Goal: Task Accomplishment & Management: Manage account settings

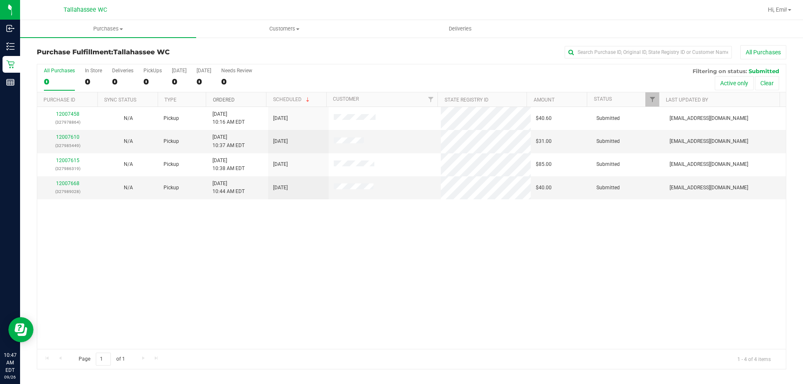
click at [221, 101] on link "Ordered" at bounding box center [224, 100] width 22 height 6
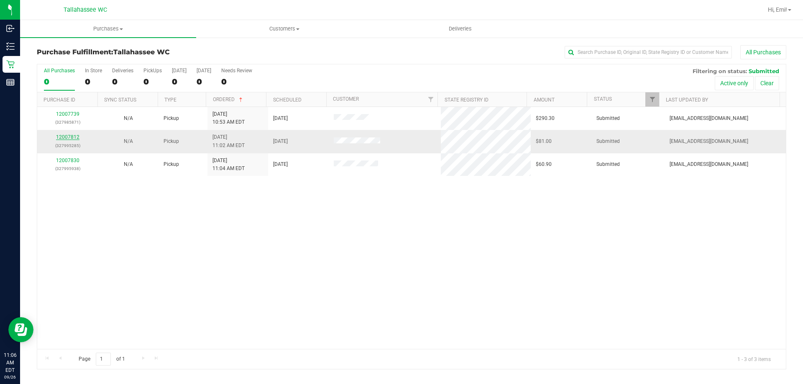
click at [63, 137] on link "12007812" at bounding box center [67, 137] width 23 height 6
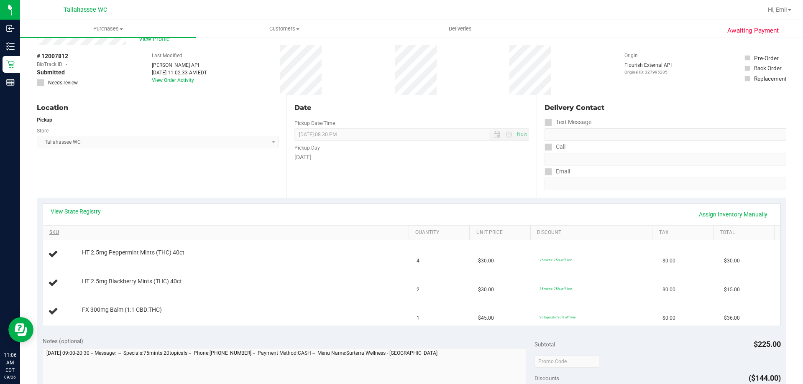
scroll to position [42, 0]
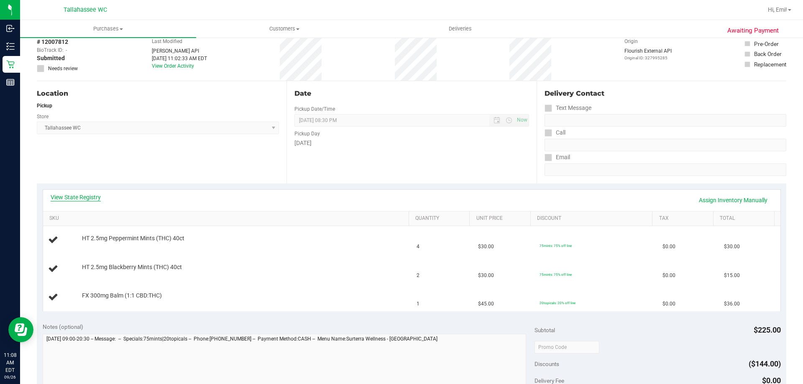
click at [76, 200] on link "View State Registry" at bounding box center [76, 197] width 50 height 8
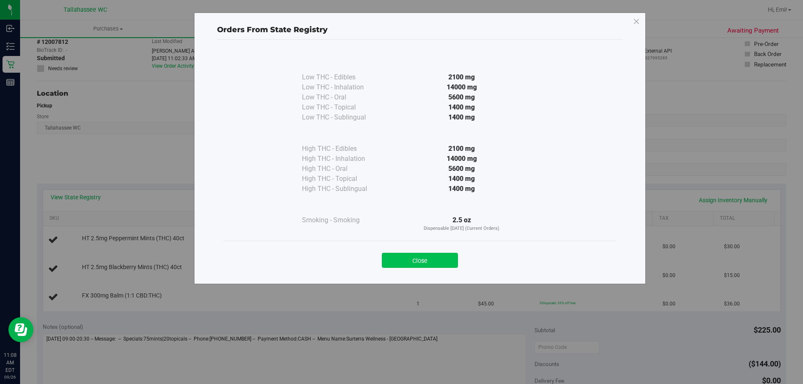
click at [417, 259] on button "Close" at bounding box center [420, 260] width 76 height 15
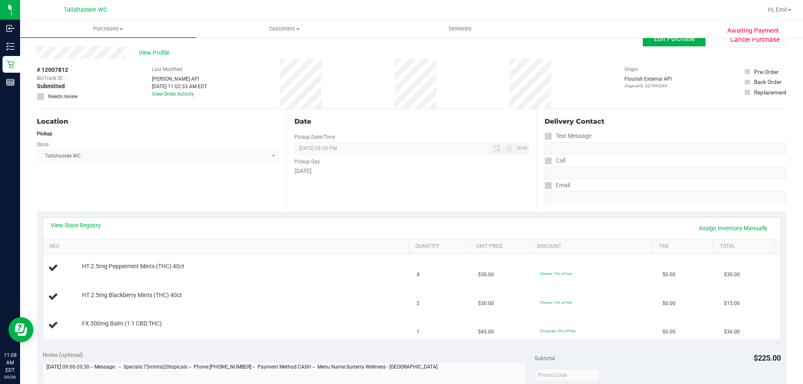
scroll to position [0, 0]
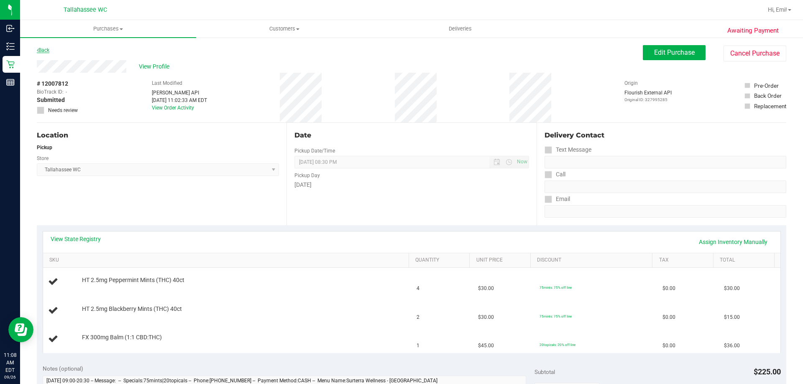
click at [47, 50] on link "Back" at bounding box center [43, 50] width 13 height 6
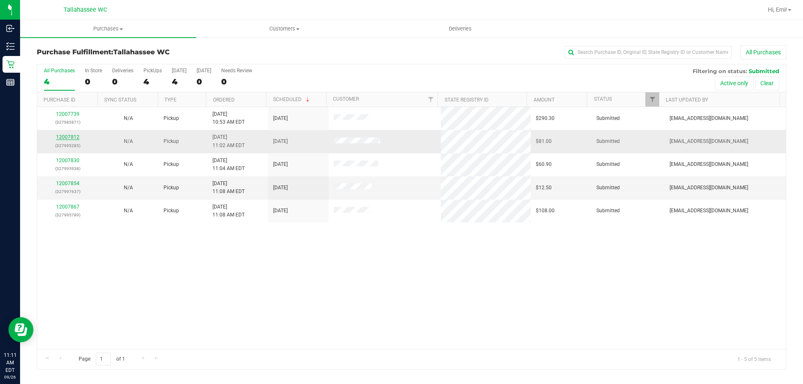
click at [62, 136] on link "12007812" at bounding box center [67, 137] width 23 height 6
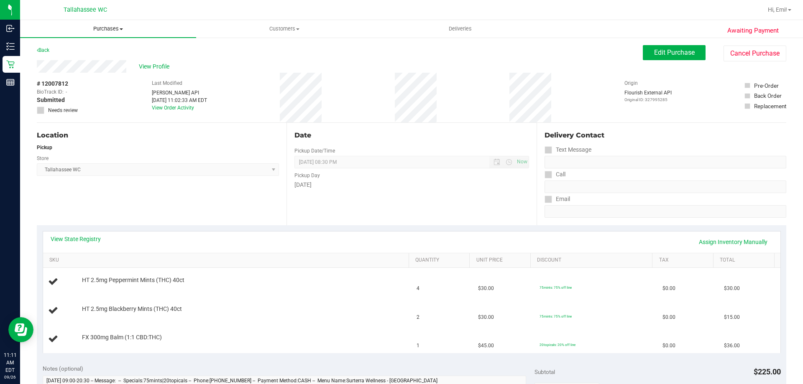
click at [86, 31] on span "Purchases" at bounding box center [108, 29] width 176 height 8
click at [108, 61] on li "Fulfillment" at bounding box center [108, 61] width 176 height 10
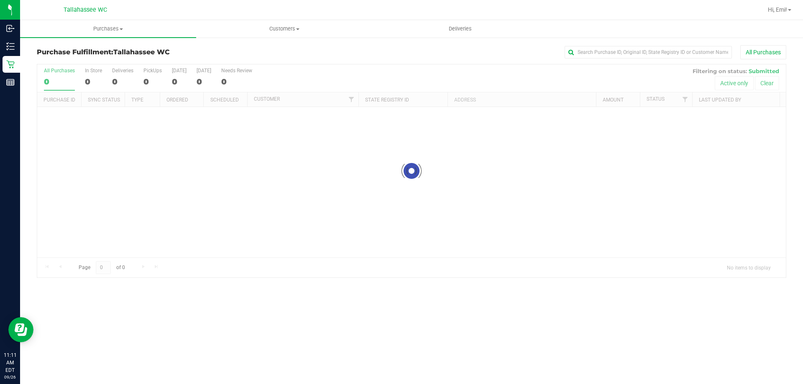
click at [231, 48] on h3 "Purchase Fulfillment: [GEOGRAPHIC_DATA] WC" at bounding box center [162, 52] width 250 height 8
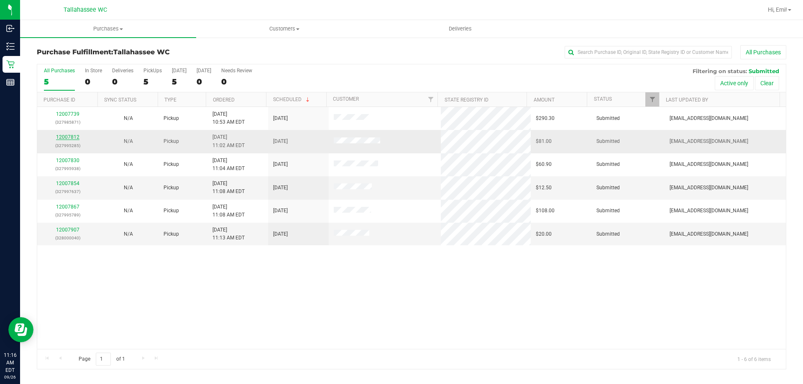
click at [74, 135] on link "12007812" at bounding box center [67, 137] width 23 height 6
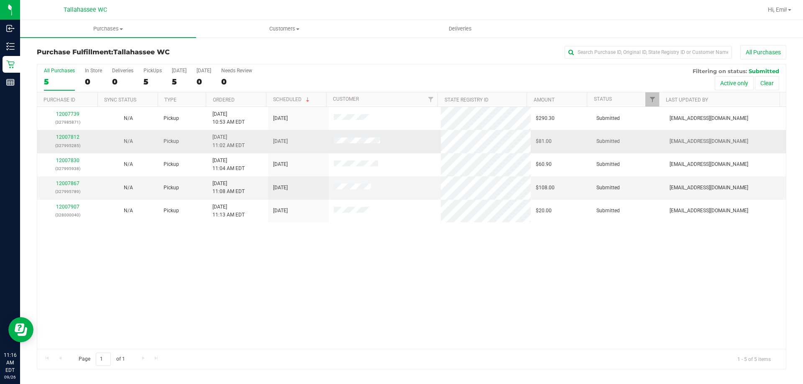
click at [73, 130] on td "12007812 (327995285)" at bounding box center [67, 141] width 61 height 23
click at [68, 138] on link "12007812" at bounding box center [67, 137] width 23 height 6
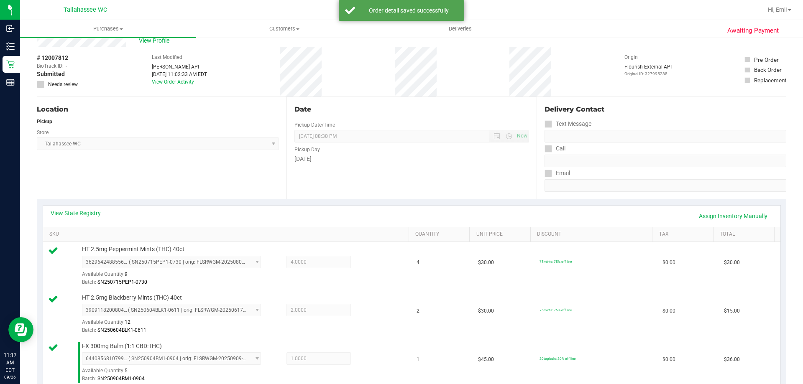
scroll to position [209, 0]
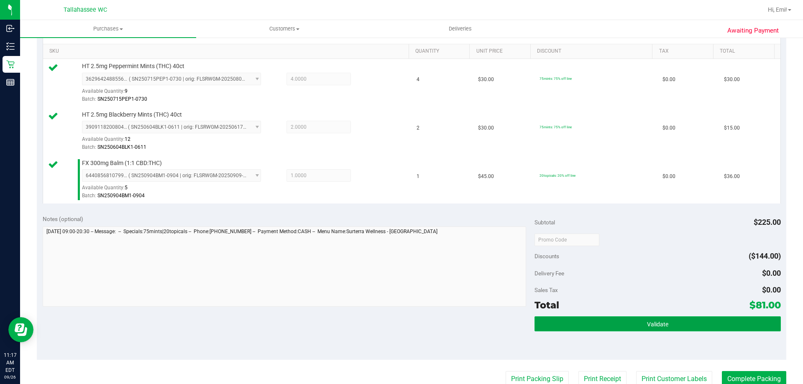
click at [572, 318] on button "Validate" at bounding box center [657, 323] width 246 height 15
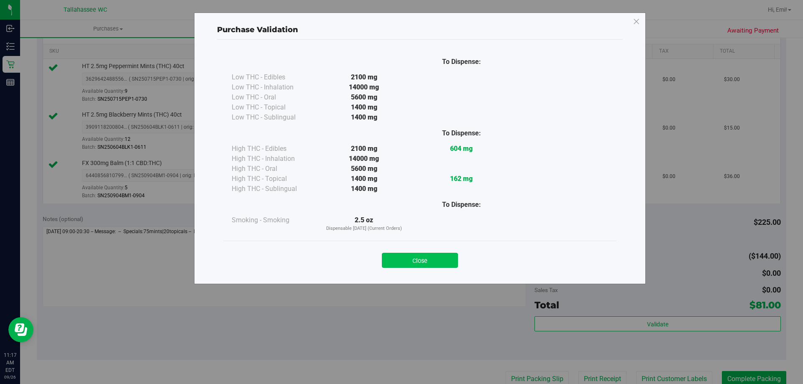
click at [438, 262] on button "Close" at bounding box center [420, 260] width 76 height 15
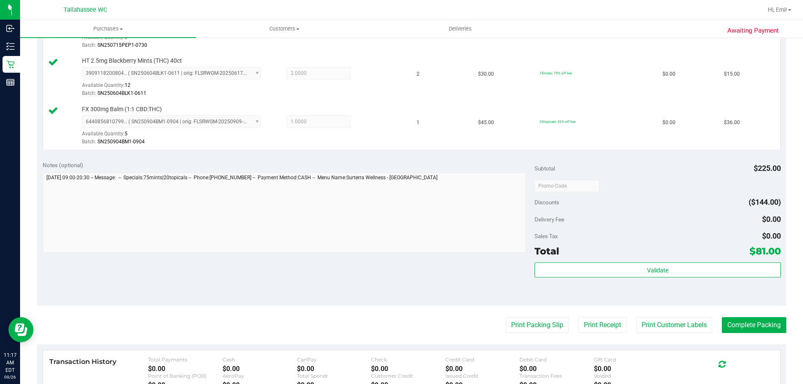
scroll to position [334, 0]
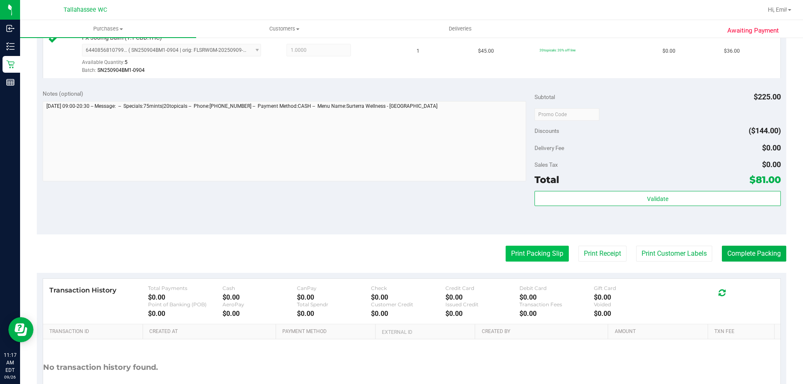
click at [521, 246] on button "Print Packing Slip" at bounding box center [536, 254] width 63 height 16
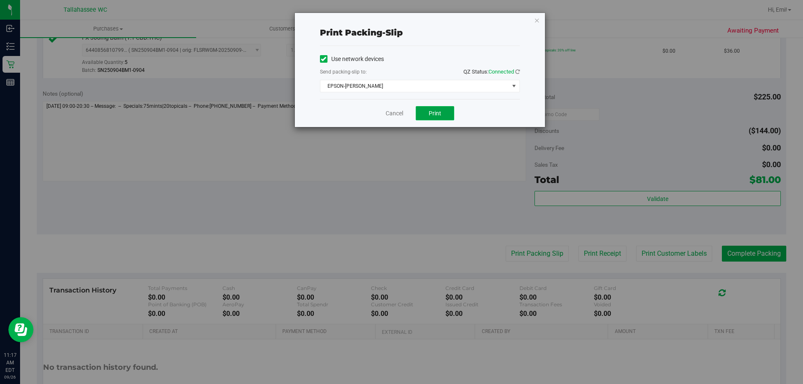
click at [425, 109] on button "Print" at bounding box center [435, 113] width 38 height 14
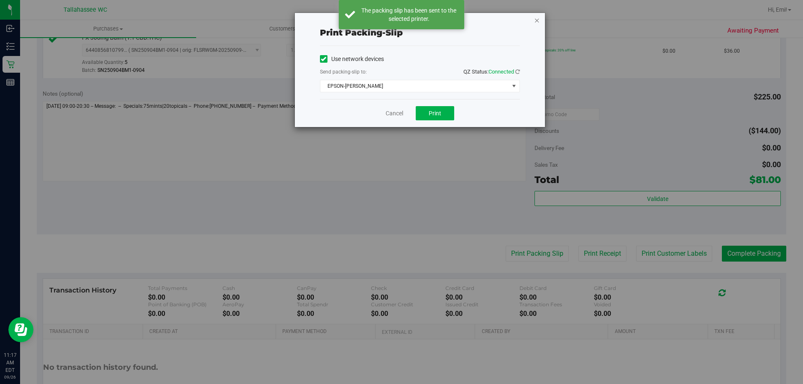
click at [535, 19] on icon "button" at bounding box center [537, 20] width 6 height 10
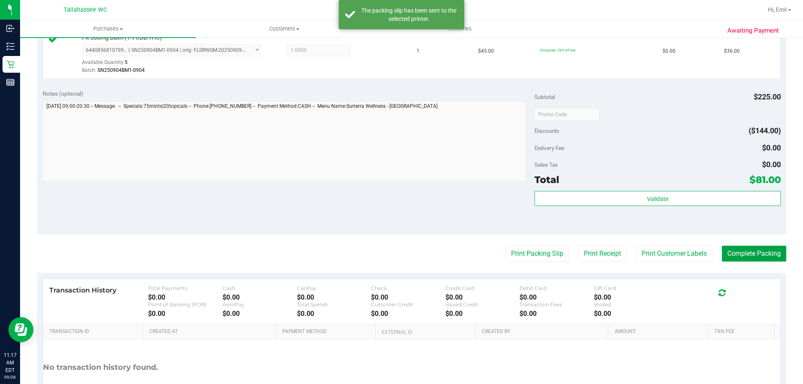
click at [743, 254] on button "Complete Packing" at bounding box center [754, 254] width 64 height 16
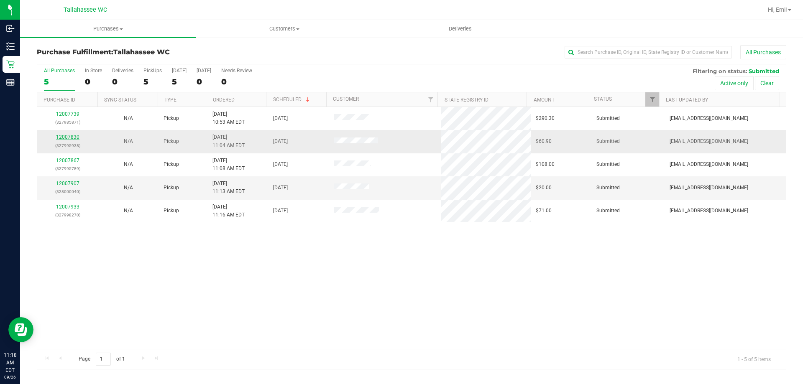
click at [65, 136] on link "12007830" at bounding box center [67, 137] width 23 height 6
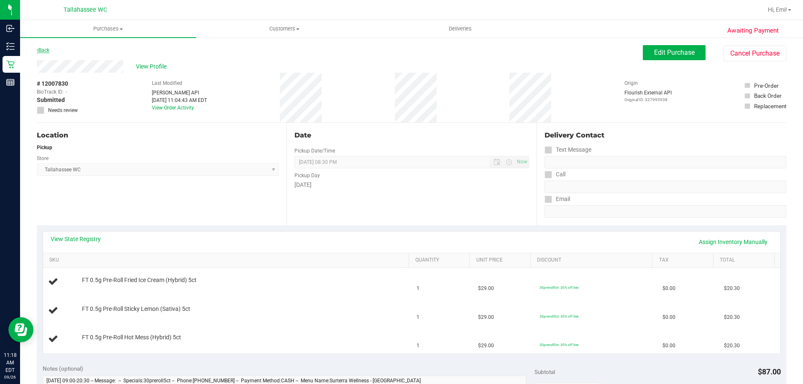
click at [49, 50] on link "Back" at bounding box center [43, 50] width 13 height 6
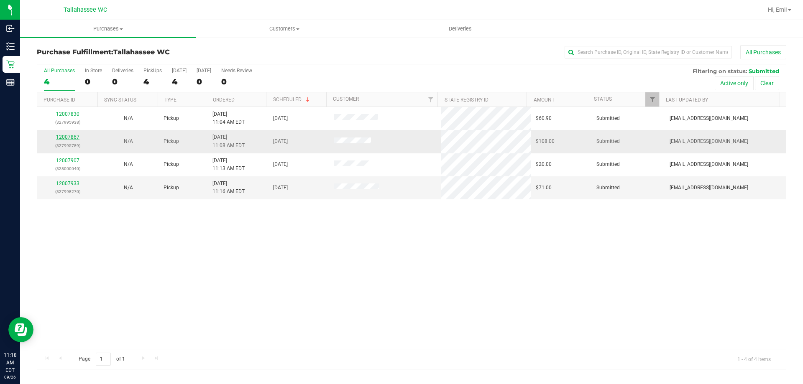
click at [75, 137] on link "12007867" at bounding box center [67, 137] width 23 height 6
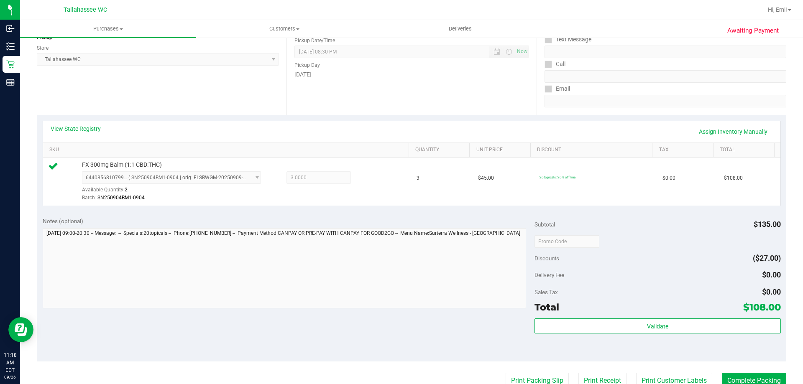
scroll to position [125, 0]
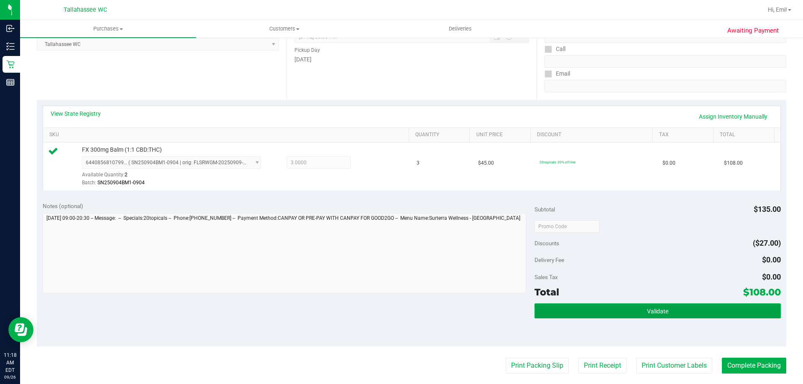
click at [605, 312] on button "Validate" at bounding box center [657, 311] width 246 height 15
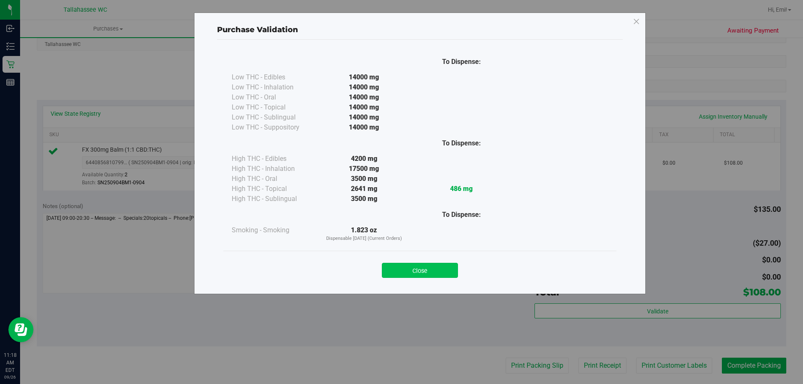
click at [414, 269] on button "Close" at bounding box center [420, 270] width 76 height 15
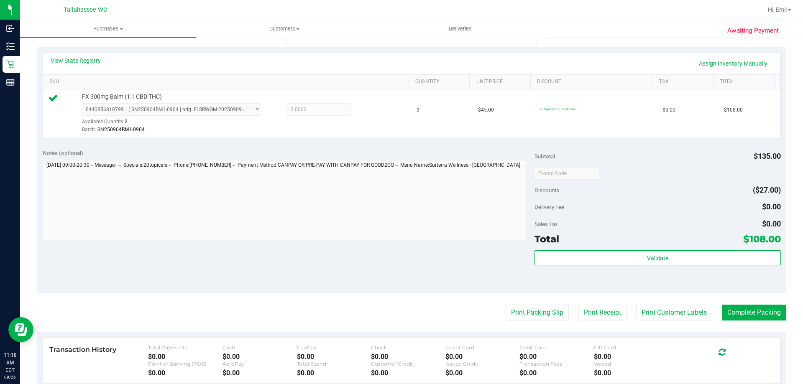
scroll to position [209, 0]
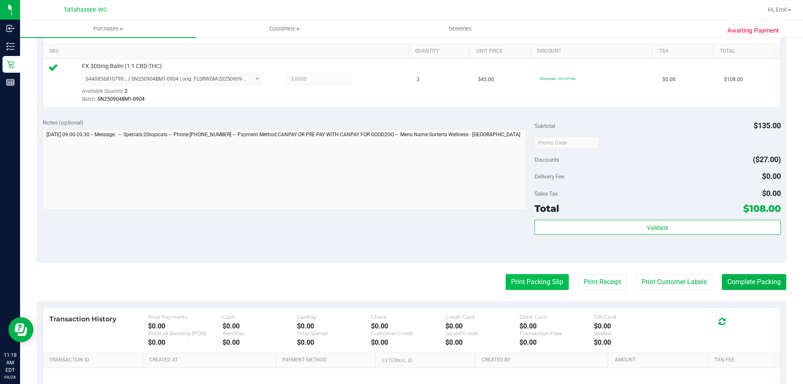
click at [523, 278] on button "Print Packing Slip" at bounding box center [536, 282] width 63 height 16
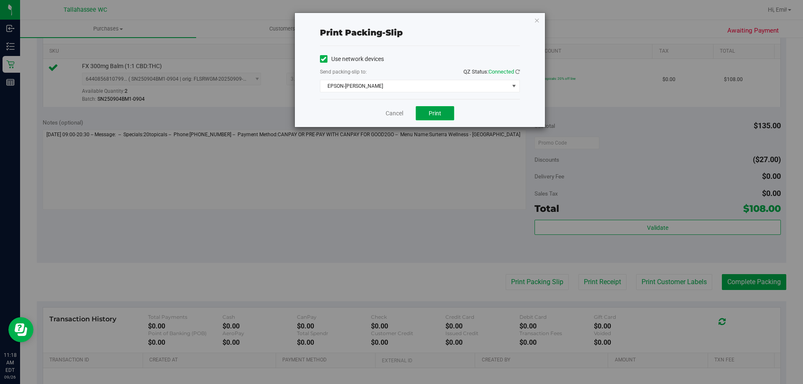
click at [435, 111] on span "Print" at bounding box center [435, 113] width 13 height 7
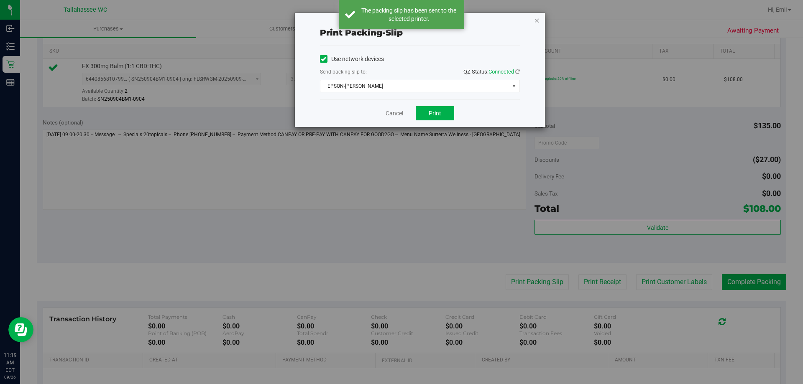
click at [535, 20] on icon "button" at bounding box center [537, 20] width 6 height 10
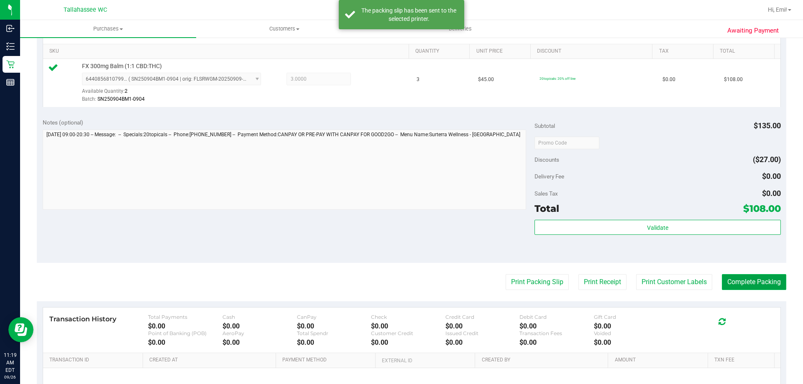
click at [742, 284] on button "Complete Packing" at bounding box center [754, 282] width 64 height 16
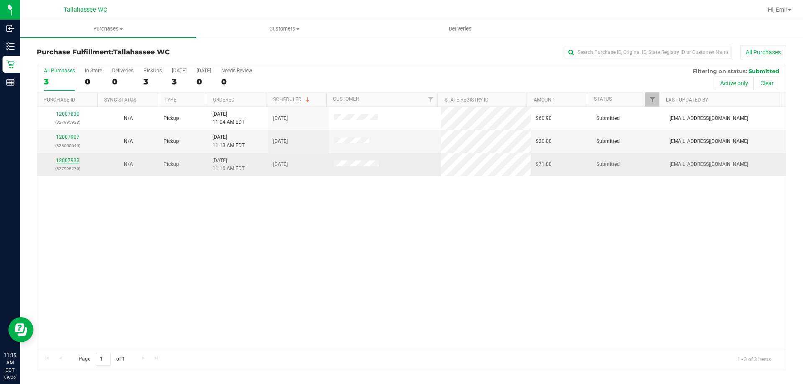
click at [63, 161] on link "12007933" at bounding box center [67, 161] width 23 height 6
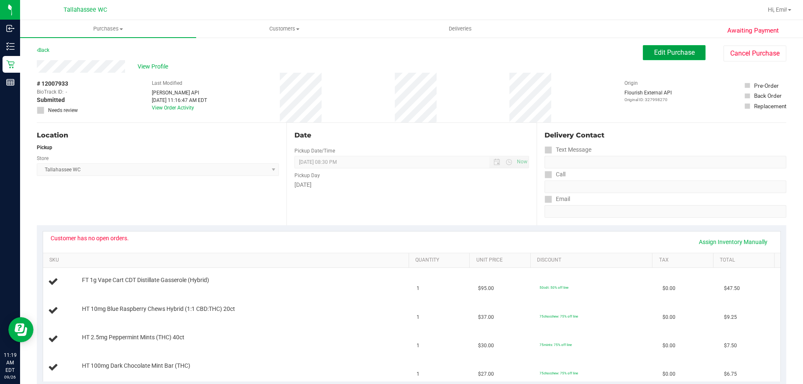
click at [645, 50] on button "Edit Purchase" at bounding box center [674, 52] width 63 height 15
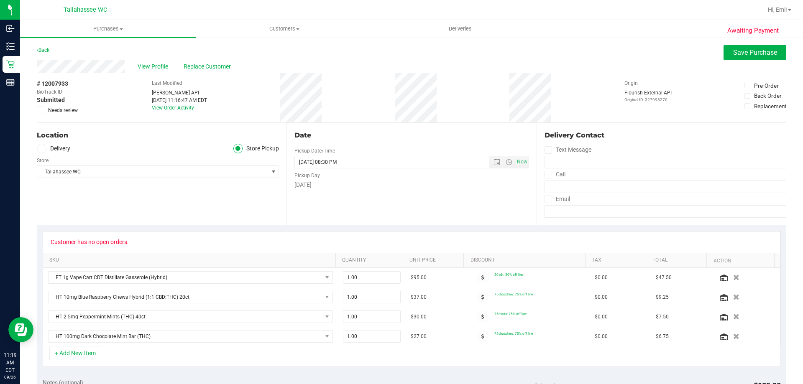
click at [44, 110] on span at bounding box center [41, 111] width 8 height 8
click at [0, 0] on input "Needs review" at bounding box center [0, 0] width 0 height 0
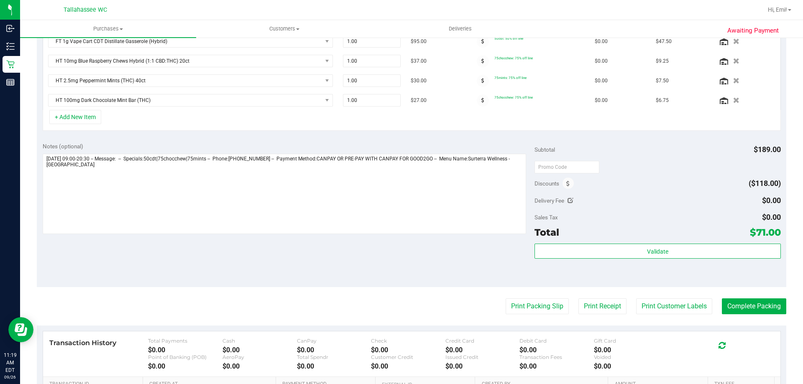
scroll to position [293, 0]
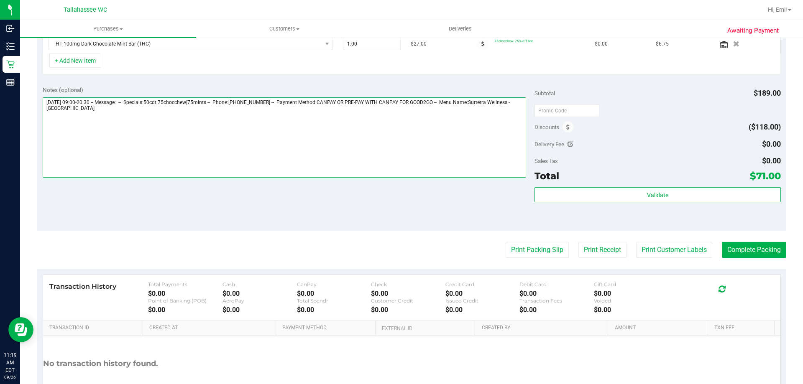
click at [511, 106] on textarea at bounding box center [285, 137] width 484 height 80
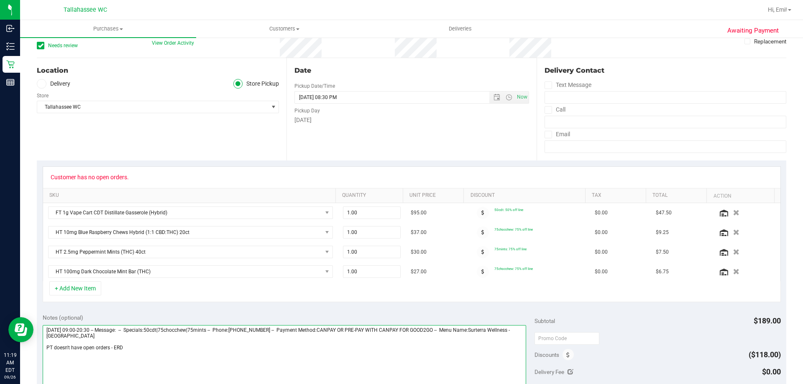
scroll to position [0, 0]
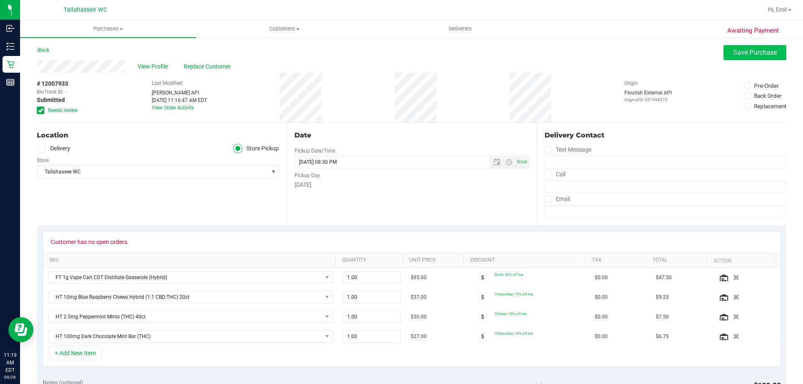
type textarea "[DATE] 09:00-20:30 -- Message: -- Specials:50cdt|75chocchew|75mints -- Phone:[P…"
click at [736, 48] on button "Save Purchase" at bounding box center [754, 52] width 63 height 15
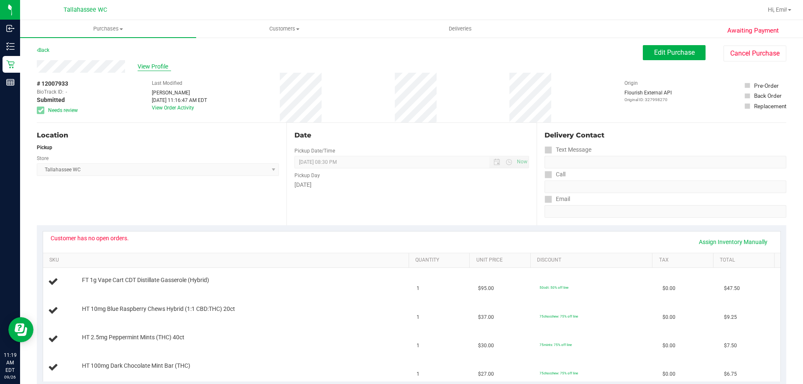
click at [149, 65] on span "View Profile" at bounding box center [154, 66] width 33 height 9
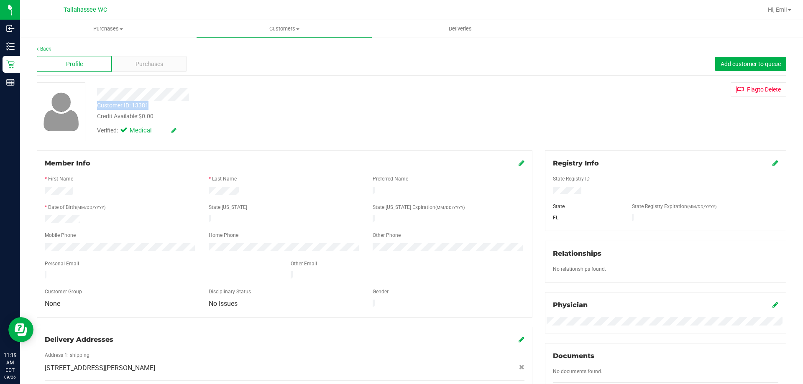
drag, startPoint x: 149, startPoint y: 104, endPoint x: 92, endPoint y: 104, distance: 57.7
click at [92, 104] on div "Customer ID: 13381 Credit Available: $0.00" at bounding box center [281, 111] width 381 height 20
copy div "Customer ID: 13381"
click at [236, 91] on div at bounding box center [281, 94] width 381 height 13
click at [145, 31] on span "Purchases" at bounding box center [108, 29] width 176 height 8
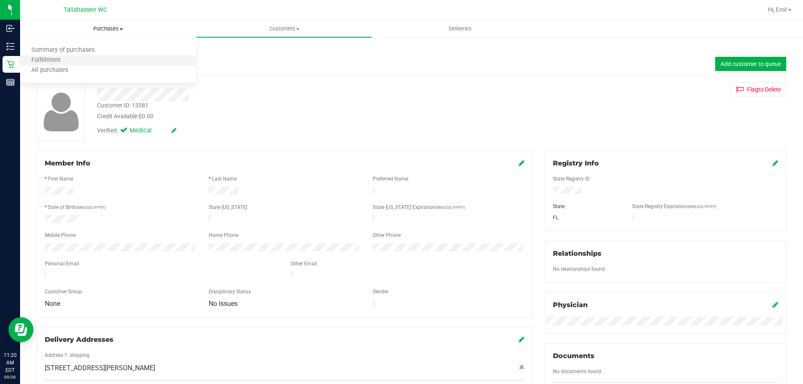
click at [125, 60] on li "Fulfillment" at bounding box center [108, 61] width 176 height 10
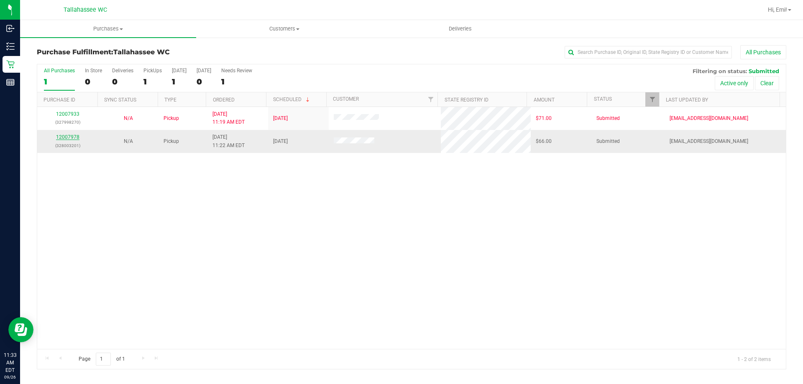
click at [74, 137] on link "12007978" at bounding box center [67, 137] width 23 height 6
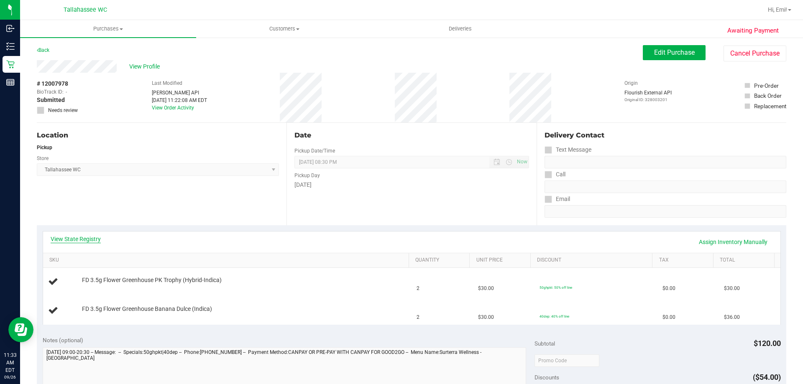
click at [70, 236] on link "View State Registry" at bounding box center [76, 239] width 50 height 8
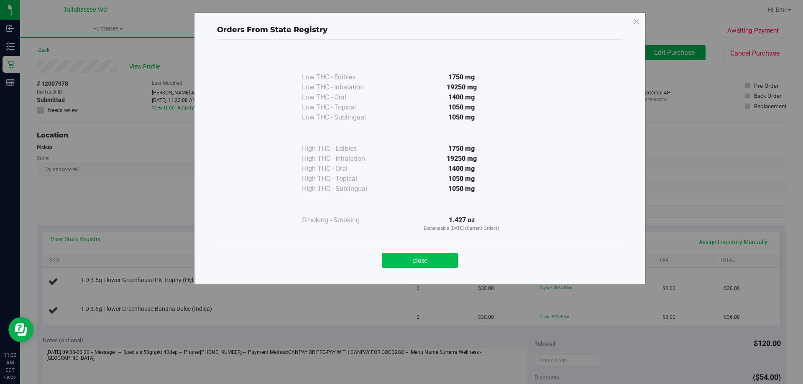
click at [408, 261] on button "Close" at bounding box center [420, 260] width 76 height 15
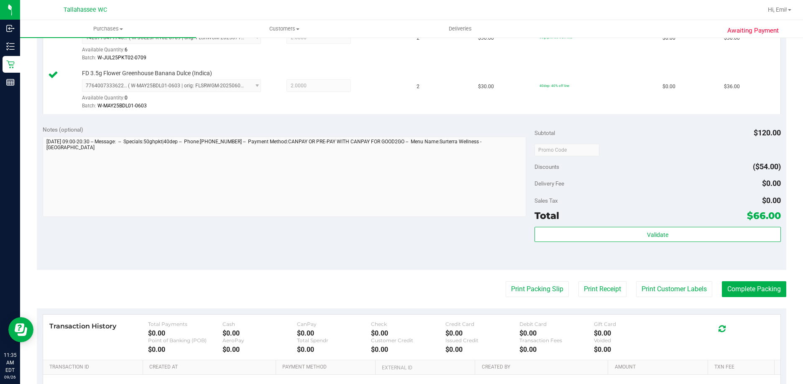
scroll to position [251, 0]
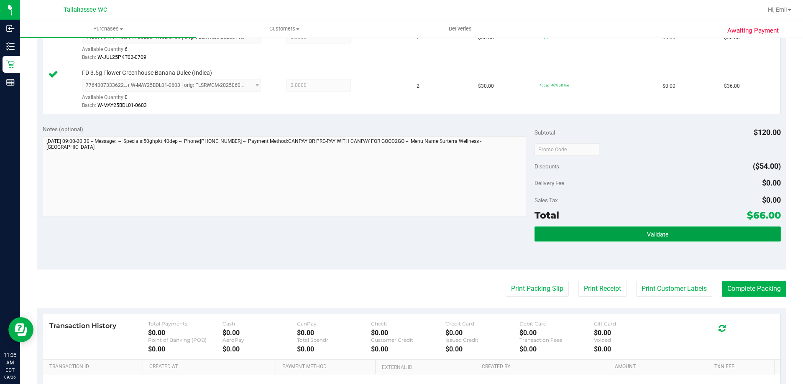
click at [571, 233] on button "Validate" at bounding box center [657, 234] width 246 height 15
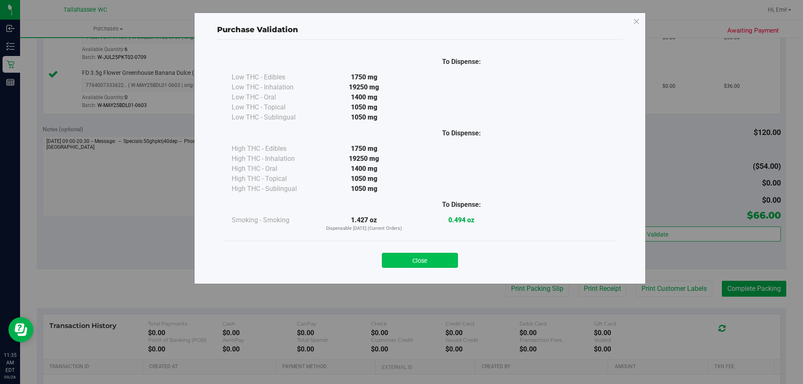
click at [401, 256] on button "Close" at bounding box center [420, 260] width 76 height 15
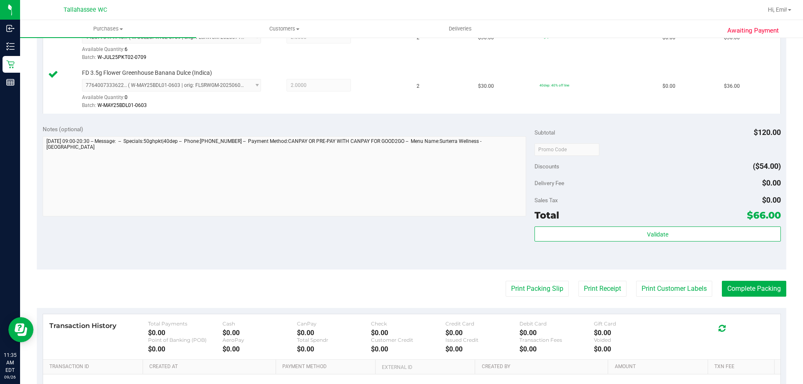
click at [503, 280] on purchase-details "Back Edit Purchase Cancel Purchase View Profile # 12007978 BioTrack ID: - Submi…" at bounding box center [411, 129] width 749 height 670
click at [505, 284] on button "Print Packing Slip" at bounding box center [536, 289] width 63 height 16
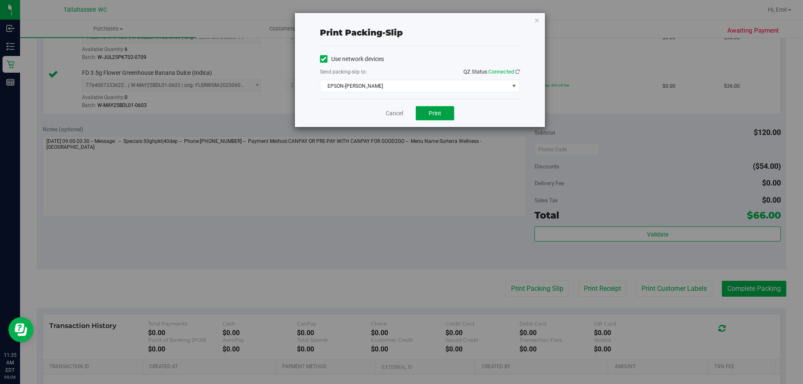
click at [444, 117] on button "Print" at bounding box center [435, 113] width 38 height 14
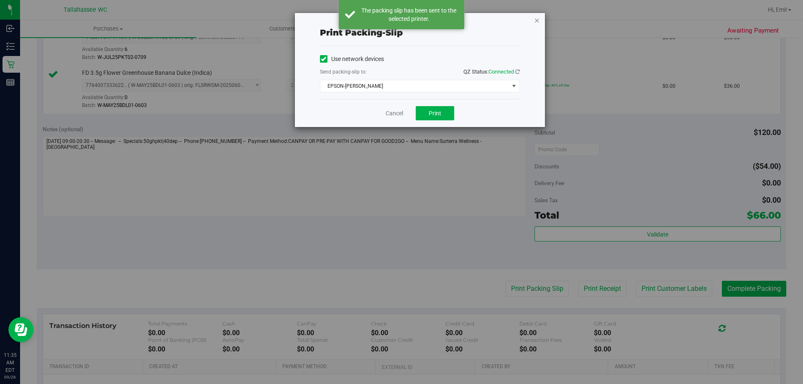
click at [537, 22] on icon "button" at bounding box center [537, 20] width 6 height 10
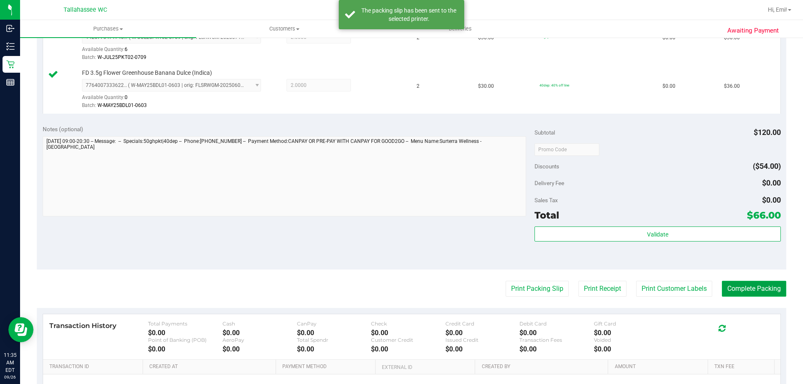
click at [762, 295] on button "Complete Packing" at bounding box center [754, 289] width 64 height 16
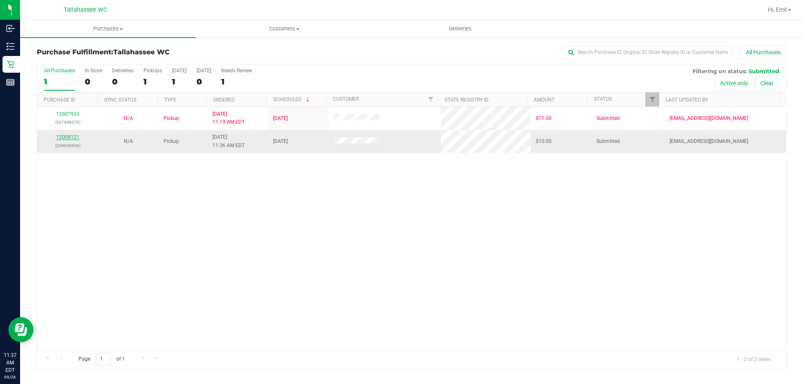
click at [75, 135] on link "12008121" at bounding box center [67, 137] width 23 height 6
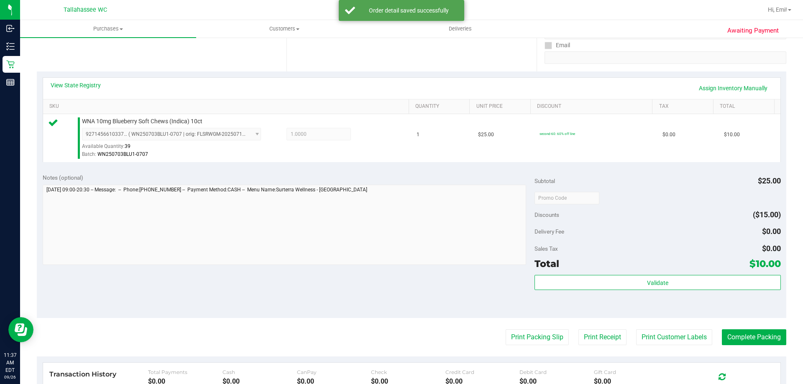
scroll to position [167, 0]
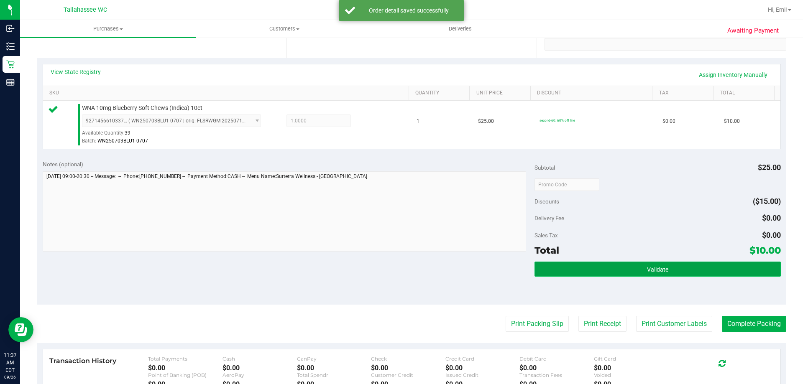
click at [594, 272] on button "Validate" at bounding box center [657, 269] width 246 height 15
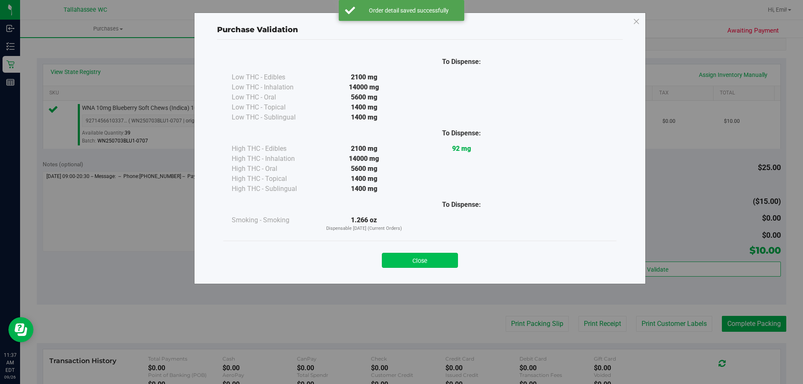
click at [419, 263] on button "Close" at bounding box center [420, 260] width 76 height 15
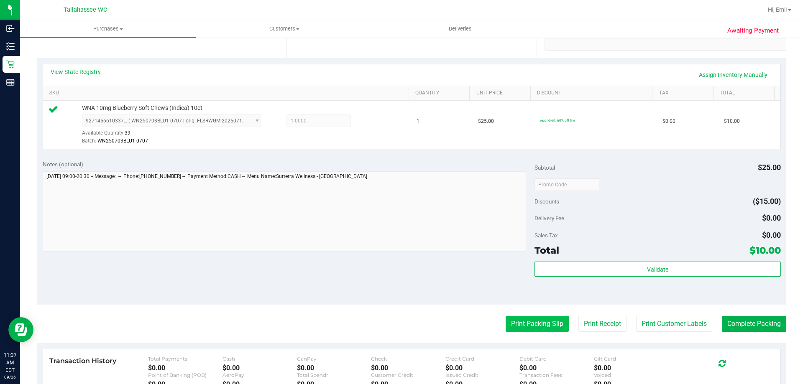
click at [542, 326] on button "Print Packing Slip" at bounding box center [536, 324] width 63 height 16
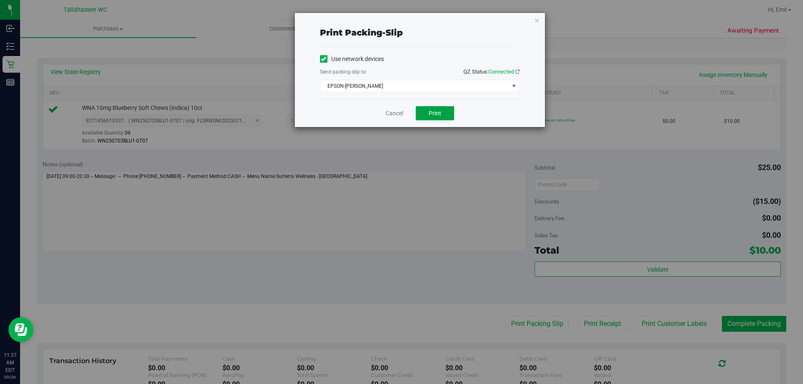
click at [436, 115] on span "Print" at bounding box center [435, 113] width 13 height 7
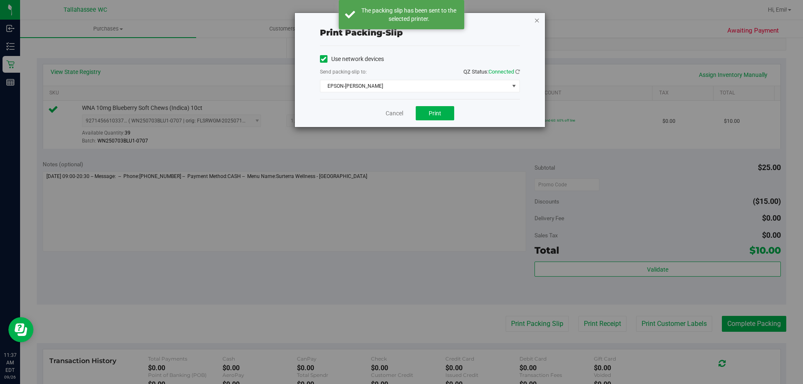
click at [538, 23] on icon "button" at bounding box center [537, 20] width 6 height 10
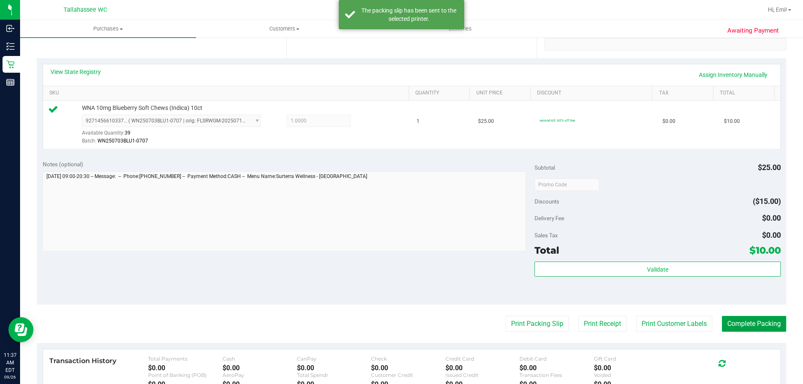
click at [756, 324] on button "Complete Packing" at bounding box center [754, 324] width 64 height 16
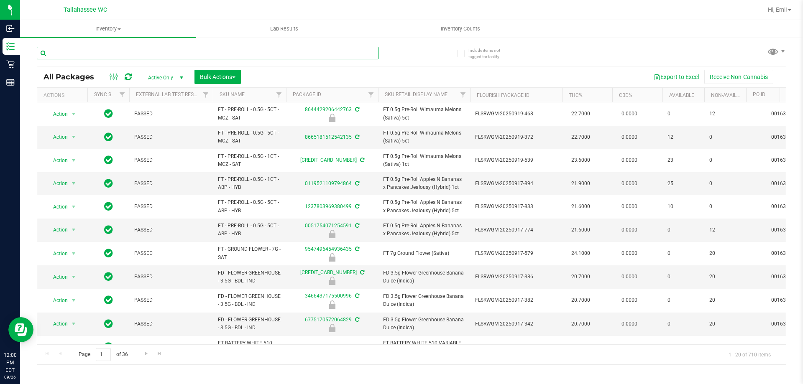
click at [292, 52] on input "text" at bounding box center [208, 53] width 342 height 13
type input "R"
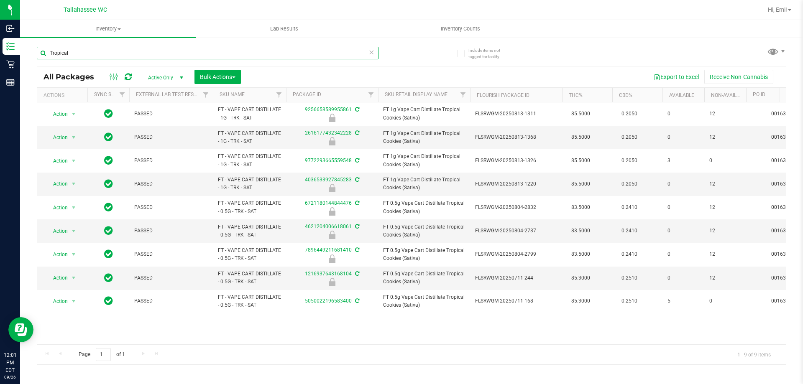
type input "Tropical"
click at [372, 54] on icon at bounding box center [371, 52] width 6 height 10
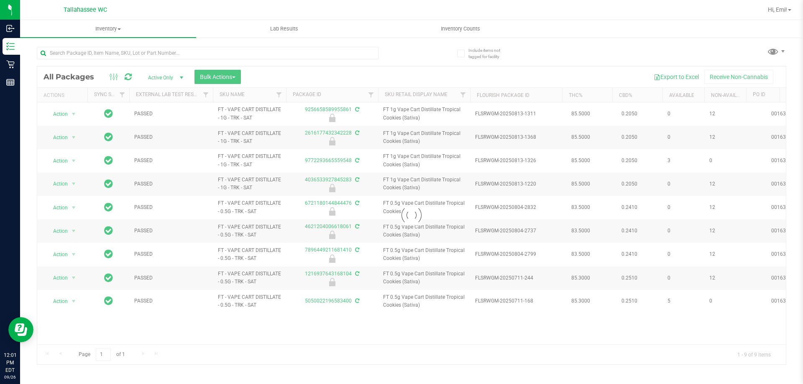
click at [401, 58] on div at bounding box center [224, 52] width 375 height 27
